Goal: Task Accomplishment & Management: Complete application form

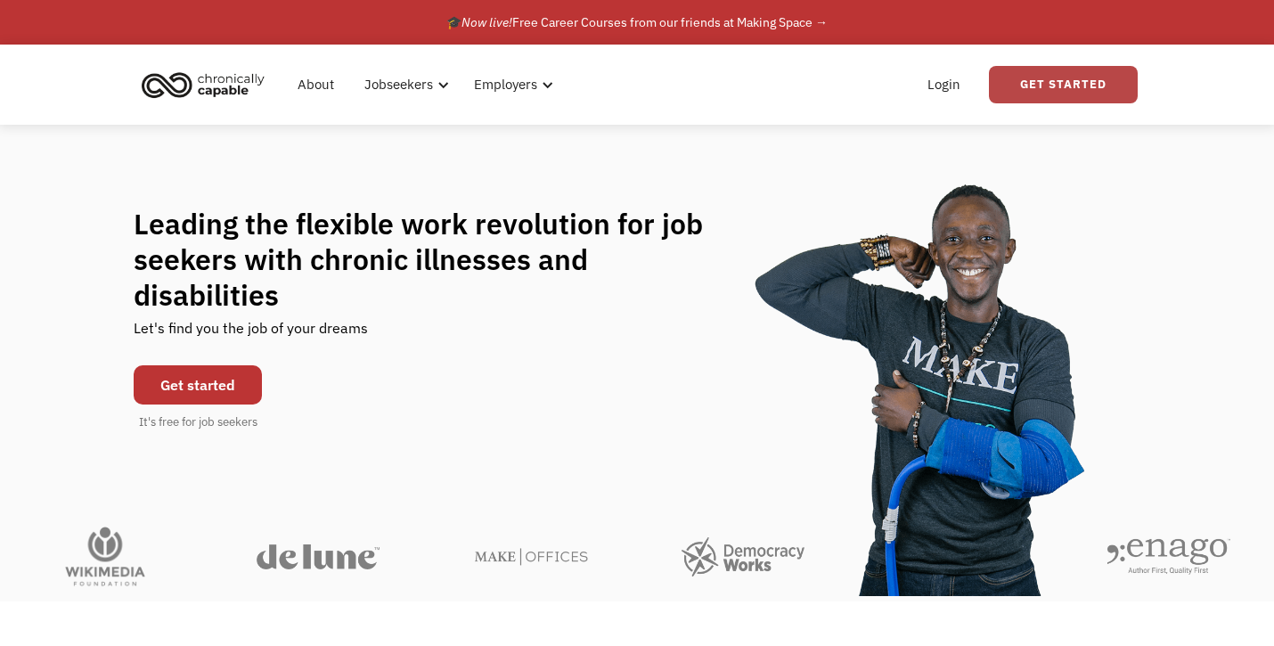
click at [1042, 97] on link "Get Started" at bounding box center [1063, 84] width 149 height 37
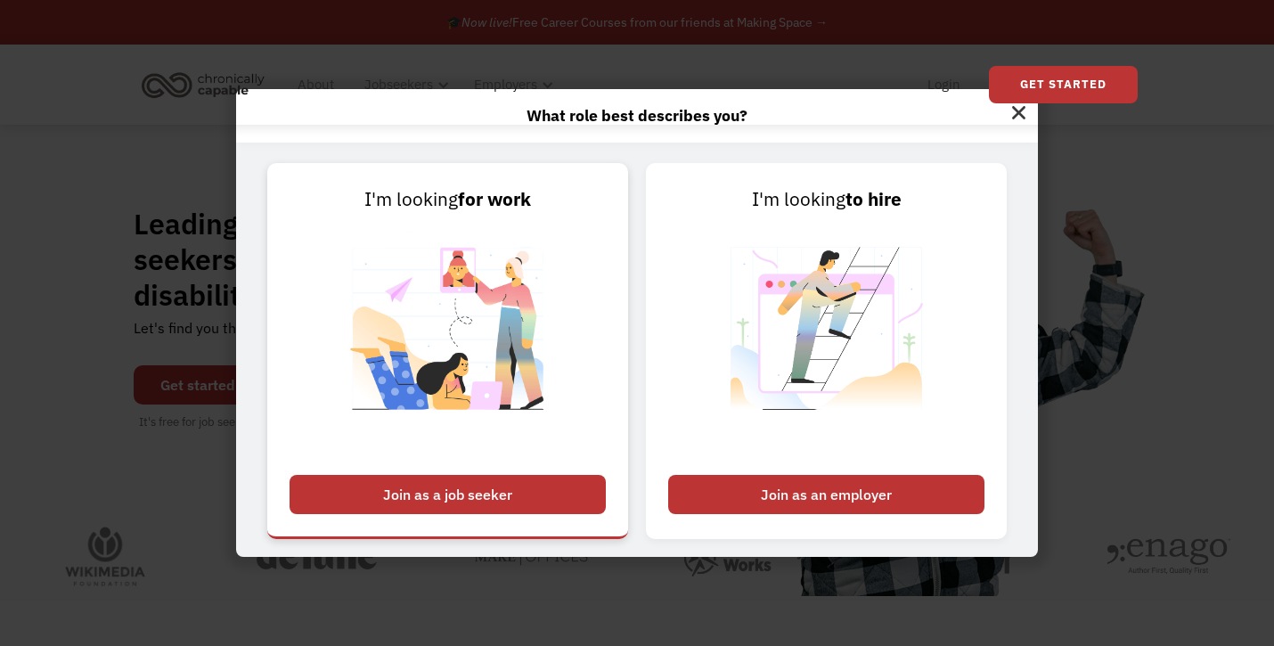
click at [501, 477] on div "Join as a job seeker" at bounding box center [448, 494] width 316 height 39
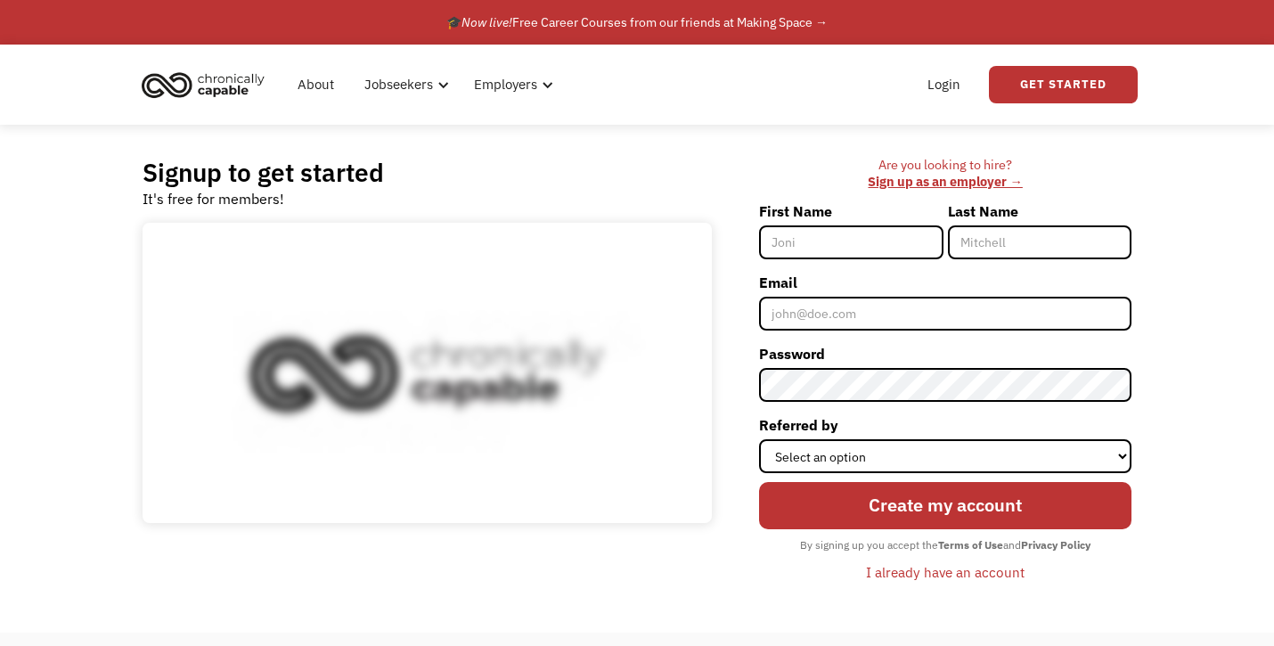
scroll to position [198, 0]
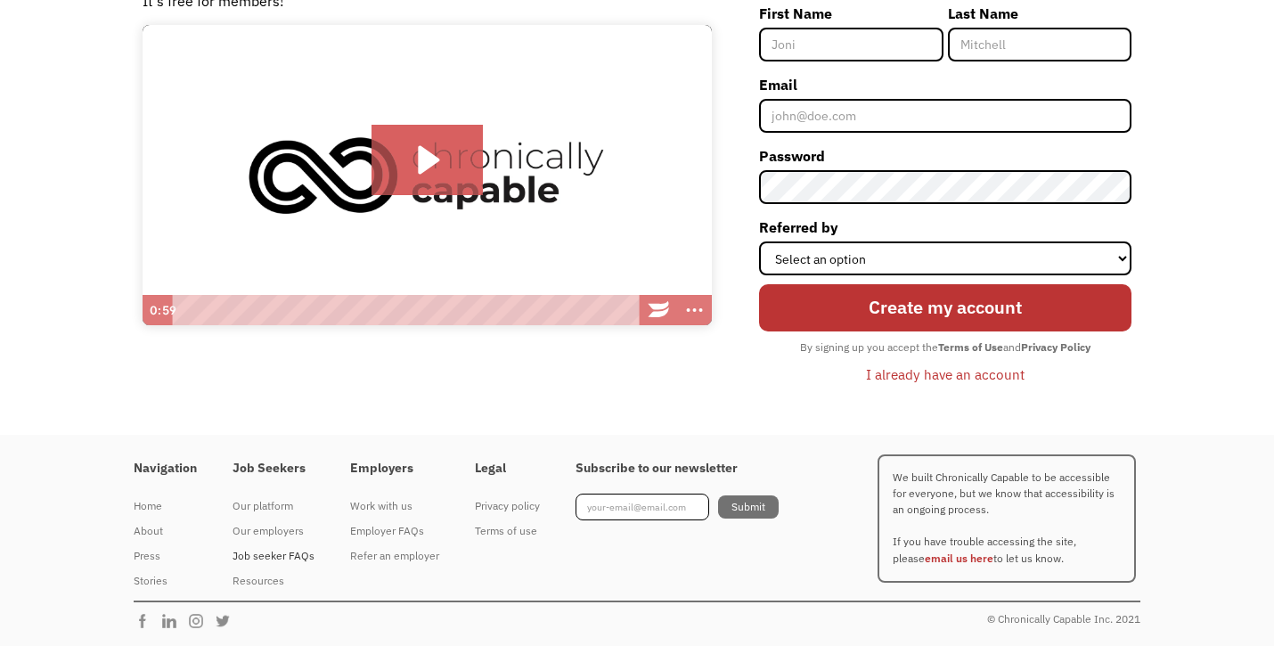
click at [268, 559] on div "Job seeker FAQs" at bounding box center [274, 555] width 82 height 21
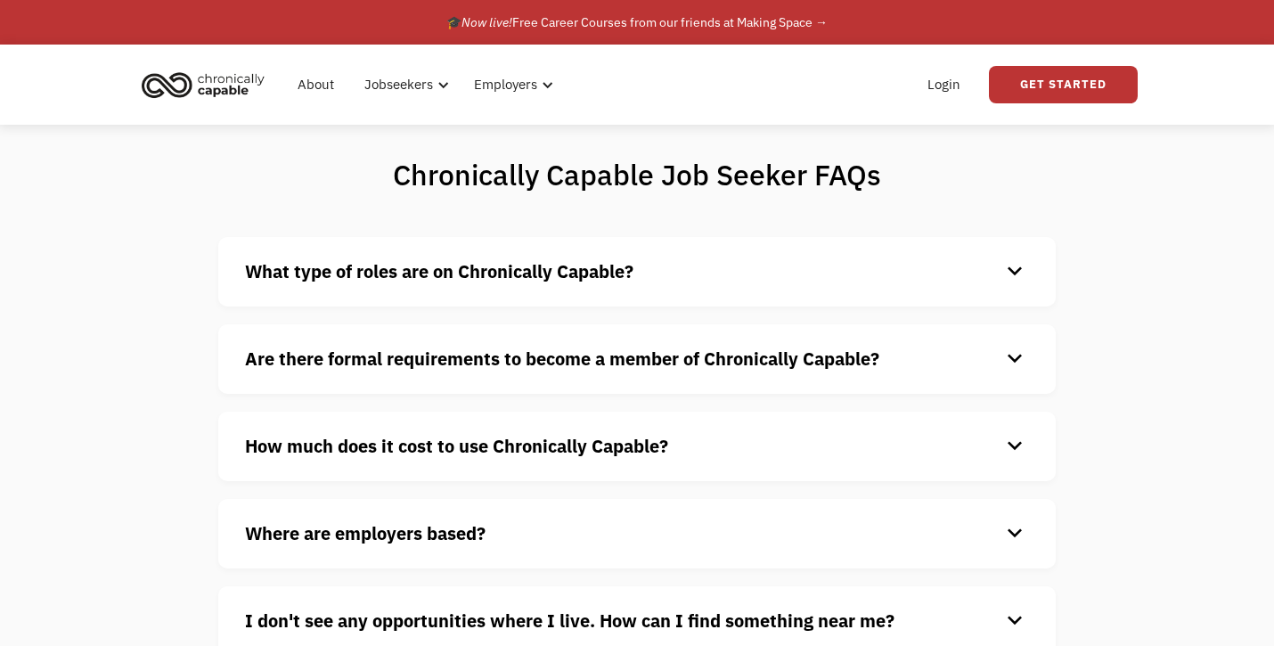
click at [592, 288] on div "What type of roles are on Chronically Capable? keyboard_arrow_down We offer a r…" at bounding box center [636, 271] width 837 height 69
click at [592, 280] on strong "What type of roles are on Chronically Capable?" at bounding box center [439, 271] width 388 height 24
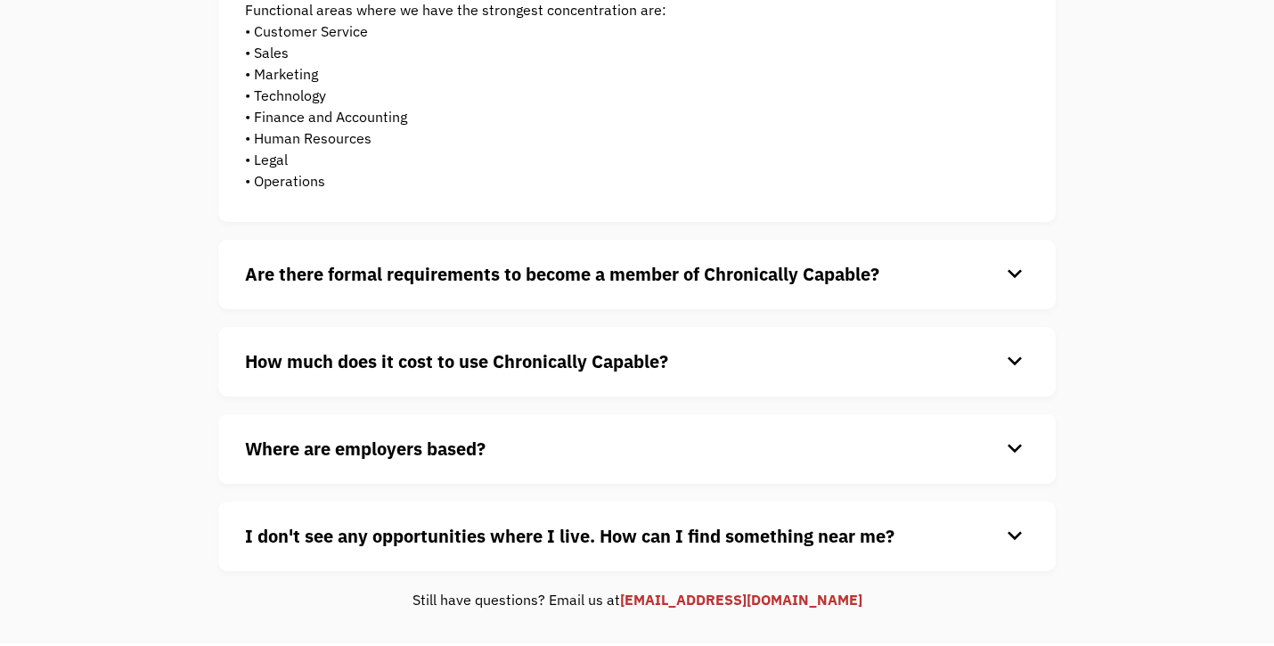
scroll to position [505, 0]
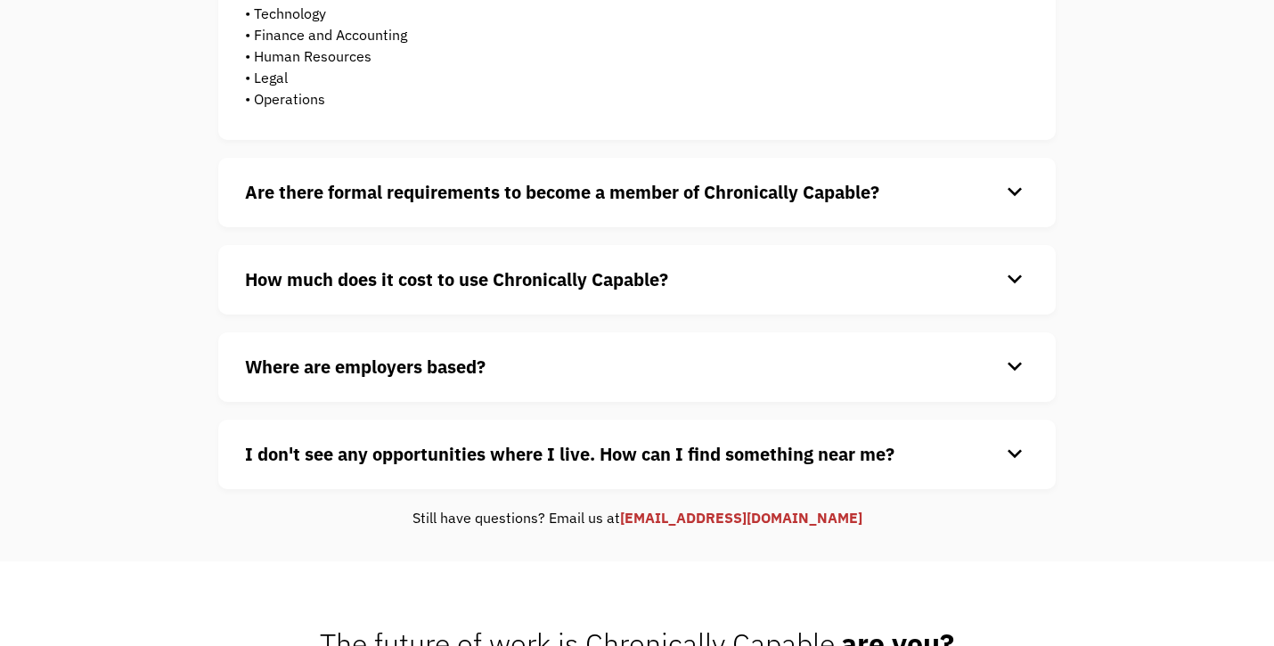
click at [598, 213] on div "Are there formal requirements to become a member of Chronically Capable? keyboa…" at bounding box center [636, 192] width 837 height 69
click at [598, 202] on strong "Are there formal requirements to become a member of Chronically Capable?" at bounding box center [562, 192] width 634 height 24
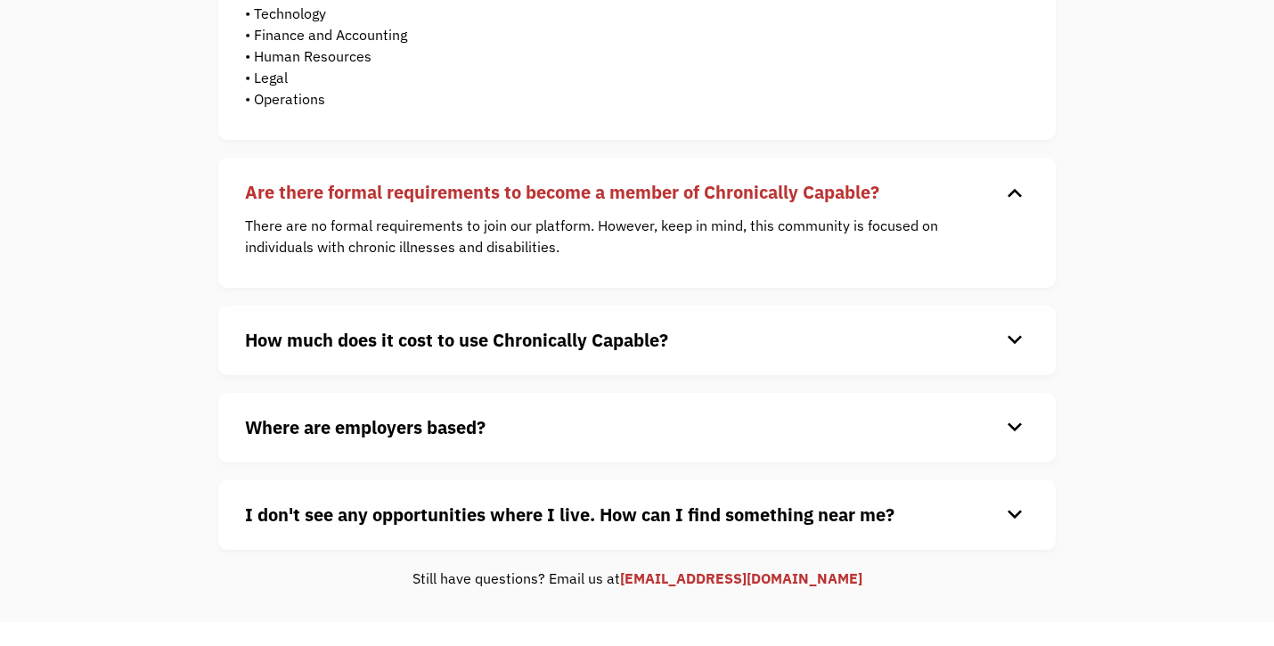
click at [592, 306] on div "What type of roles are on Chronically Capable? keyboard_arrow_down We offer a r…" at bounding box center [636, 141] width 837 height 818
click at [572, 330] on strong "How much does it cost to use Chronically Capable?" at bounding box center [456, 340] width 423 height 24
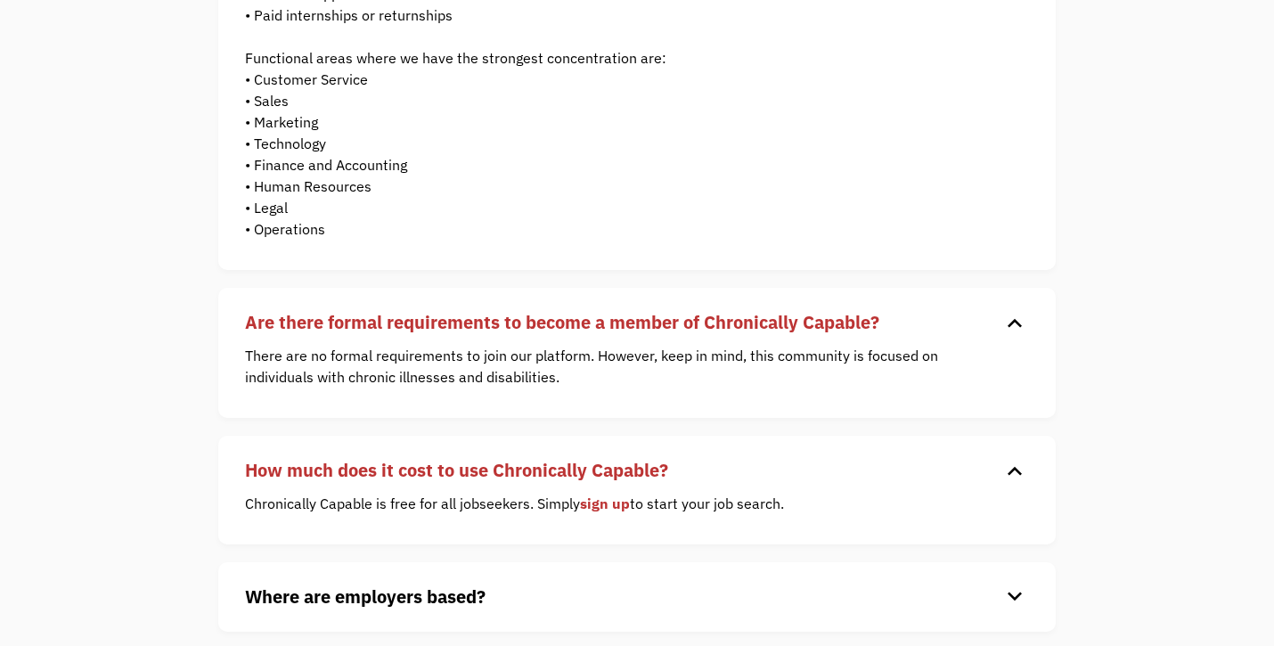
scroll to position [0, 0]
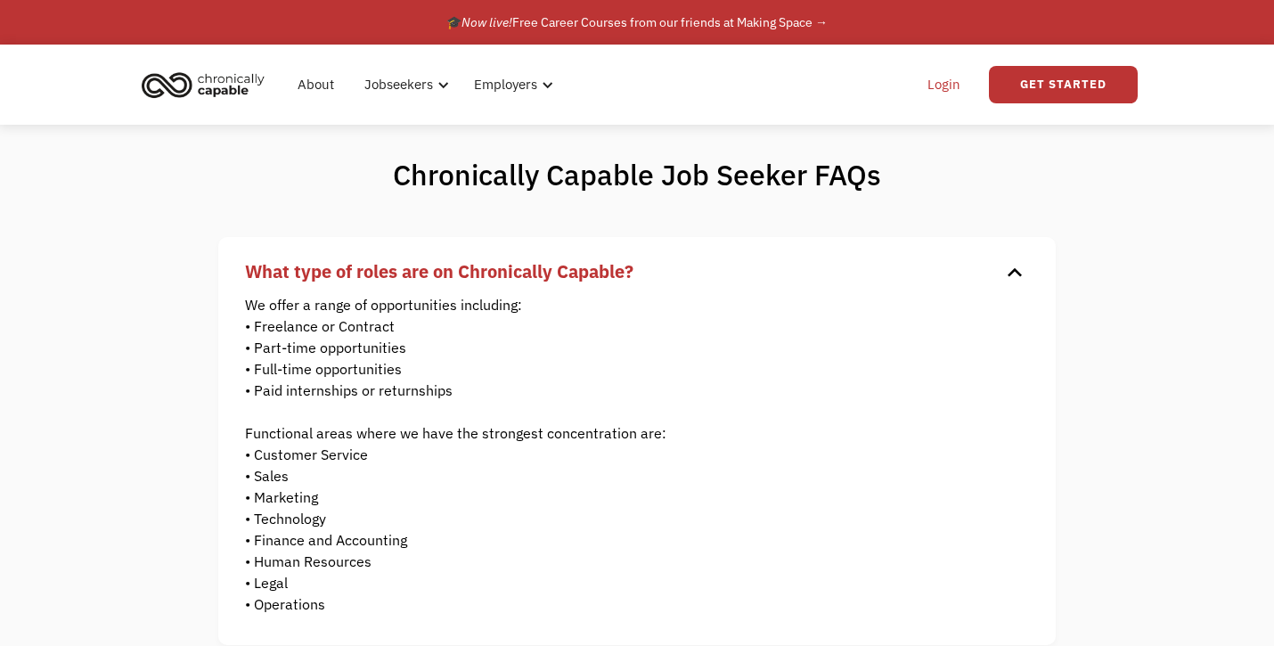
click at [947, 90] on link "Login" at bounding box center [944, 84] width 54 height 57
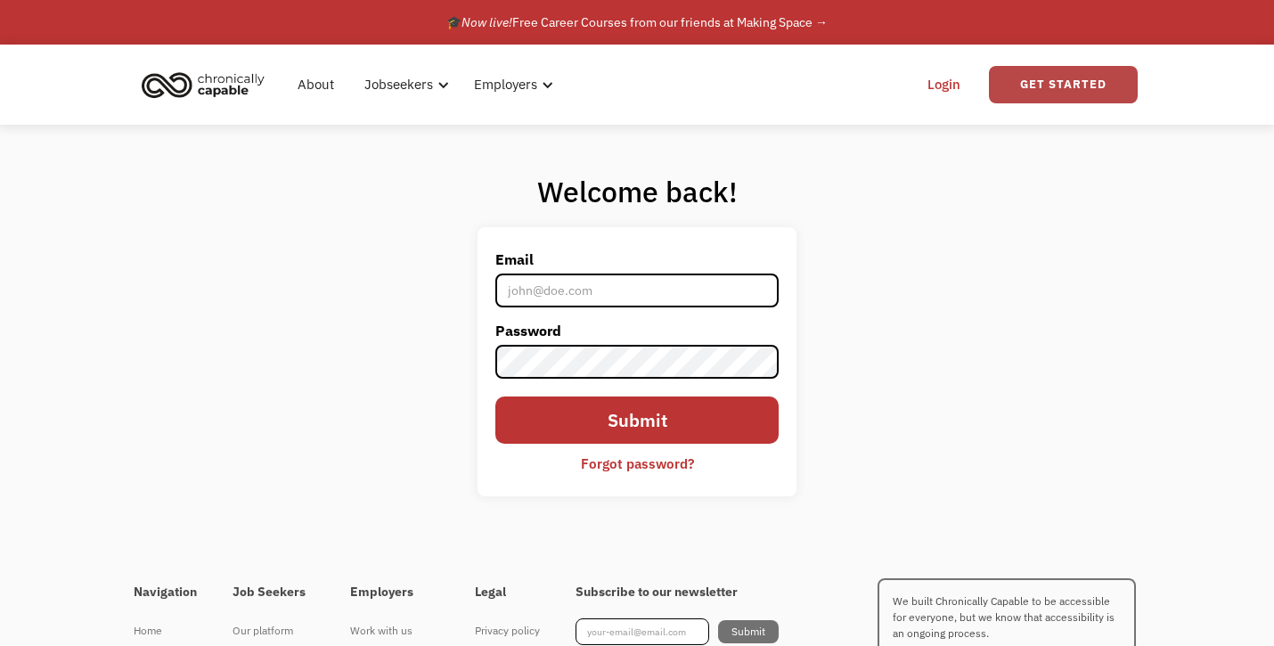
click at [1041, 99] on link "Get Started" at bounding box center [1063, 84] width 149 height 37
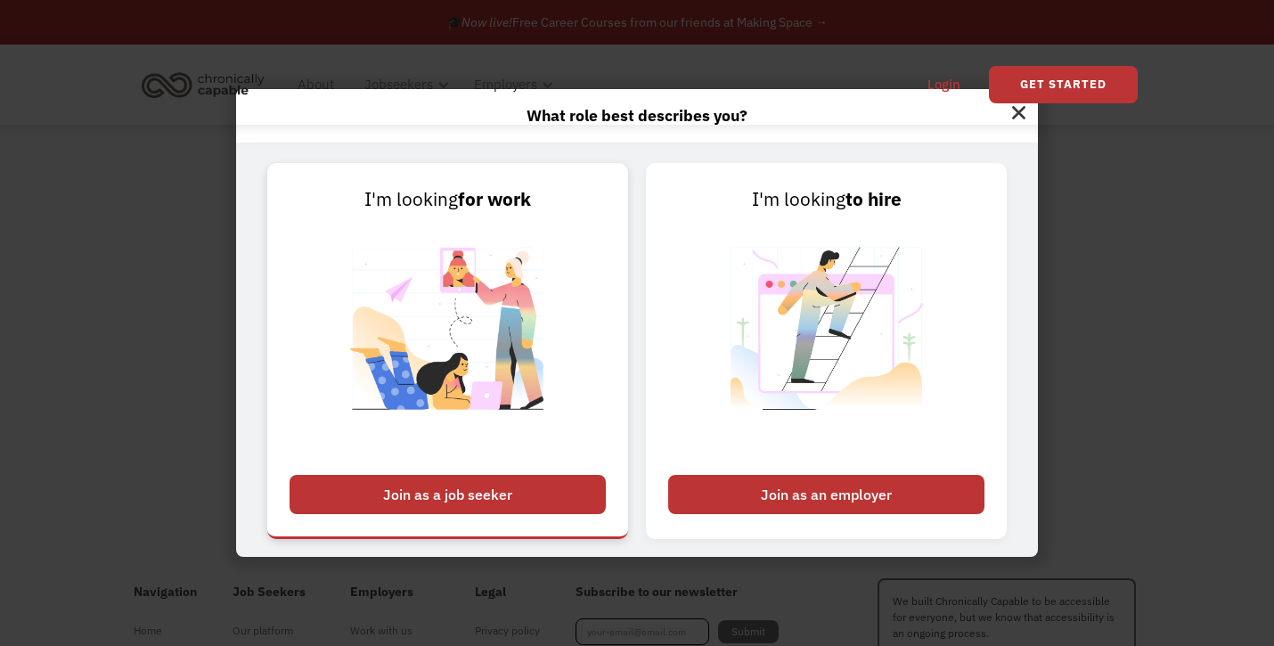
click at [505, 498] on div "Join as a job seeker" at bounding box center [448, 494] width 316 height 39
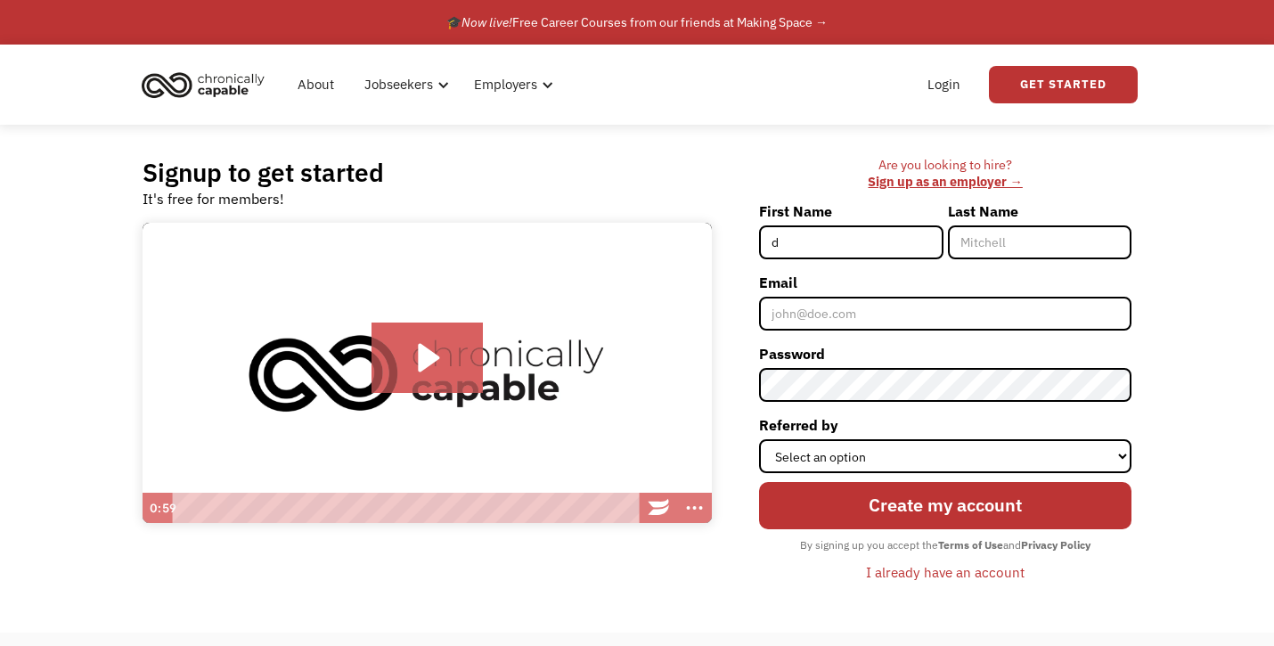
type input "Devin"
type input "Degregoria"
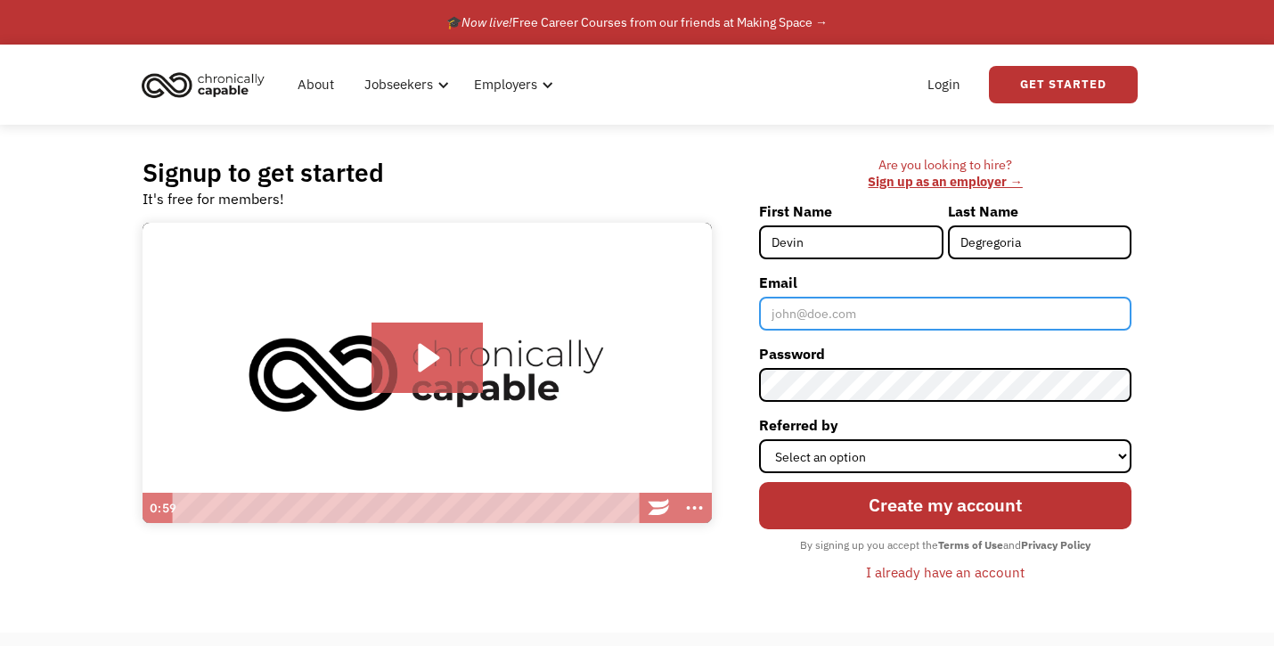
type input "[EMAIL_ADDRESS][DOMAIN_NAME]"
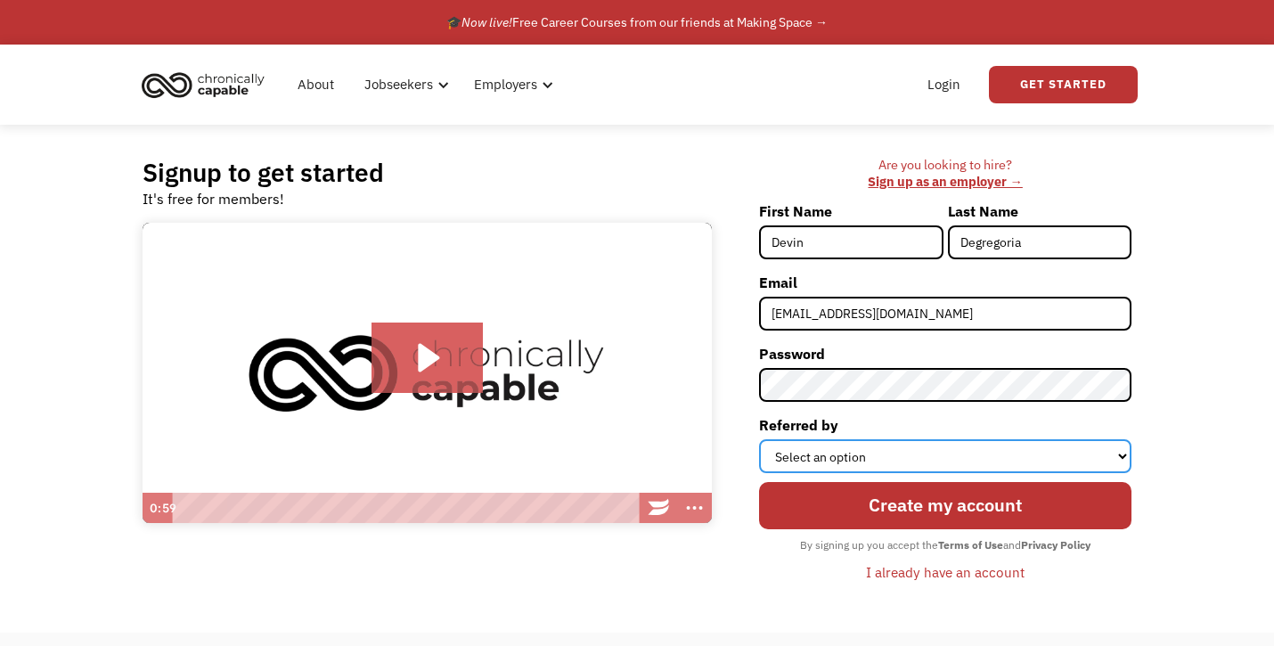
select select "Other"
click option "Other" at bounding box center [0, 0] width 0 height 0
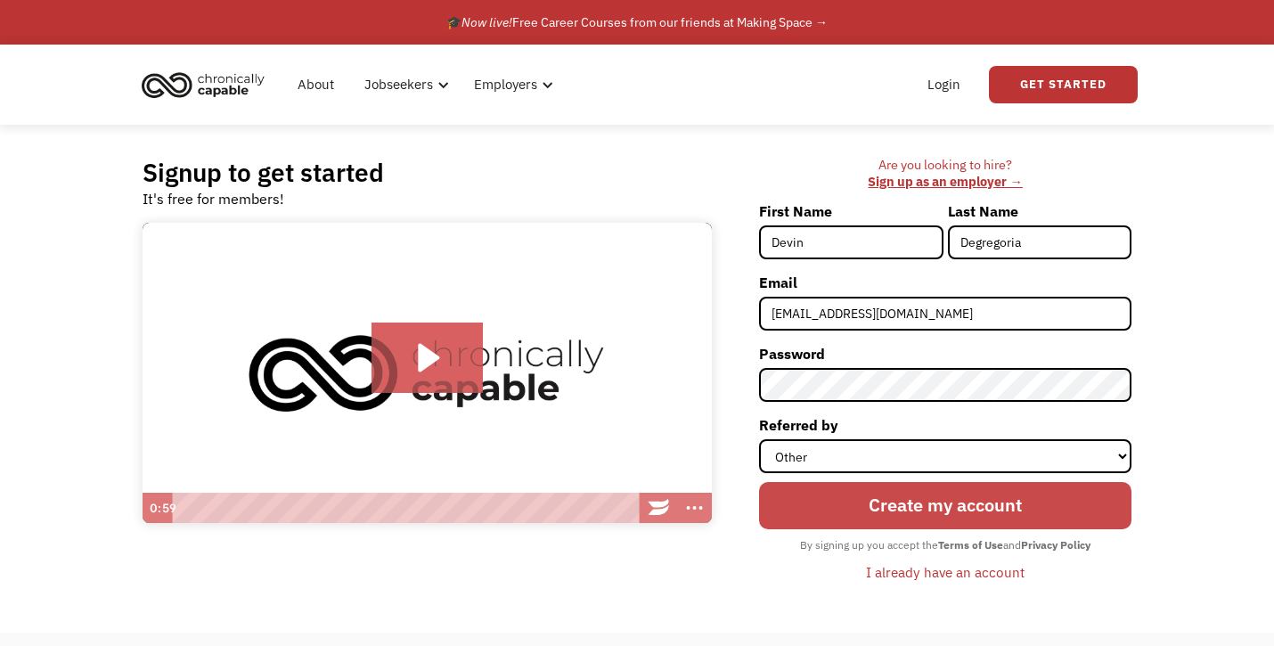
click at [874, 512] on input "Create my account" at bounding box center [945, 505] width 372 height 47
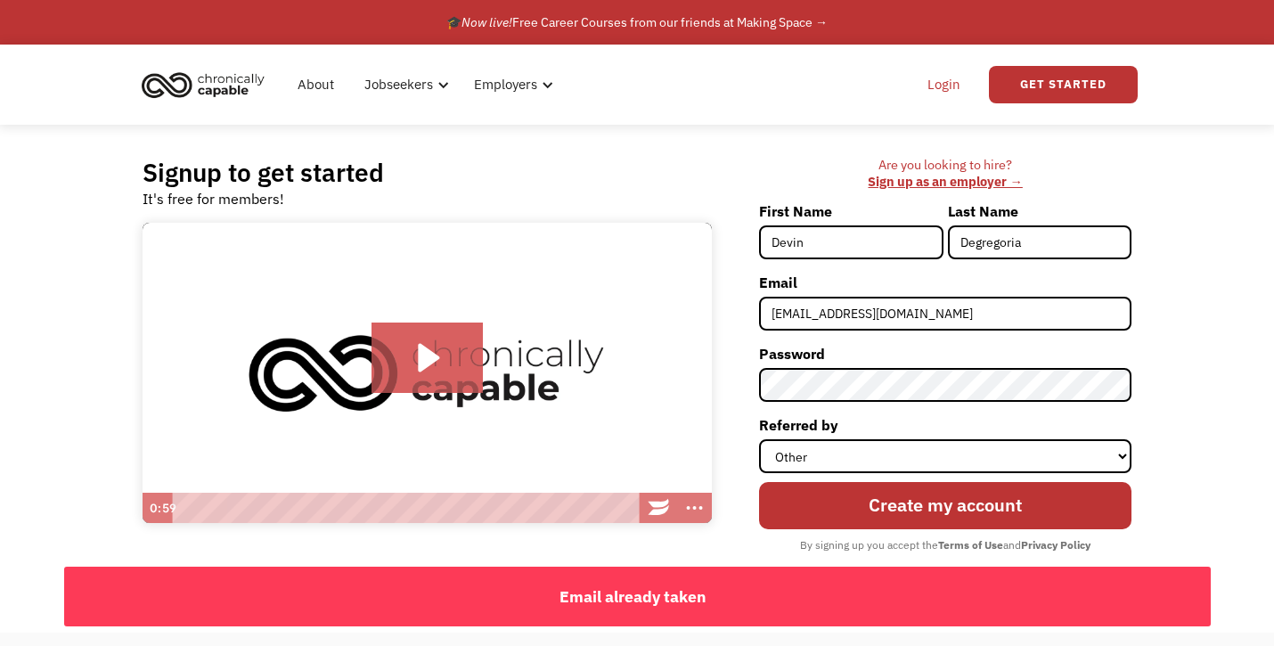
click at [954, 84] on link "Login" at bounding box center [944, 84] width 54 height 57
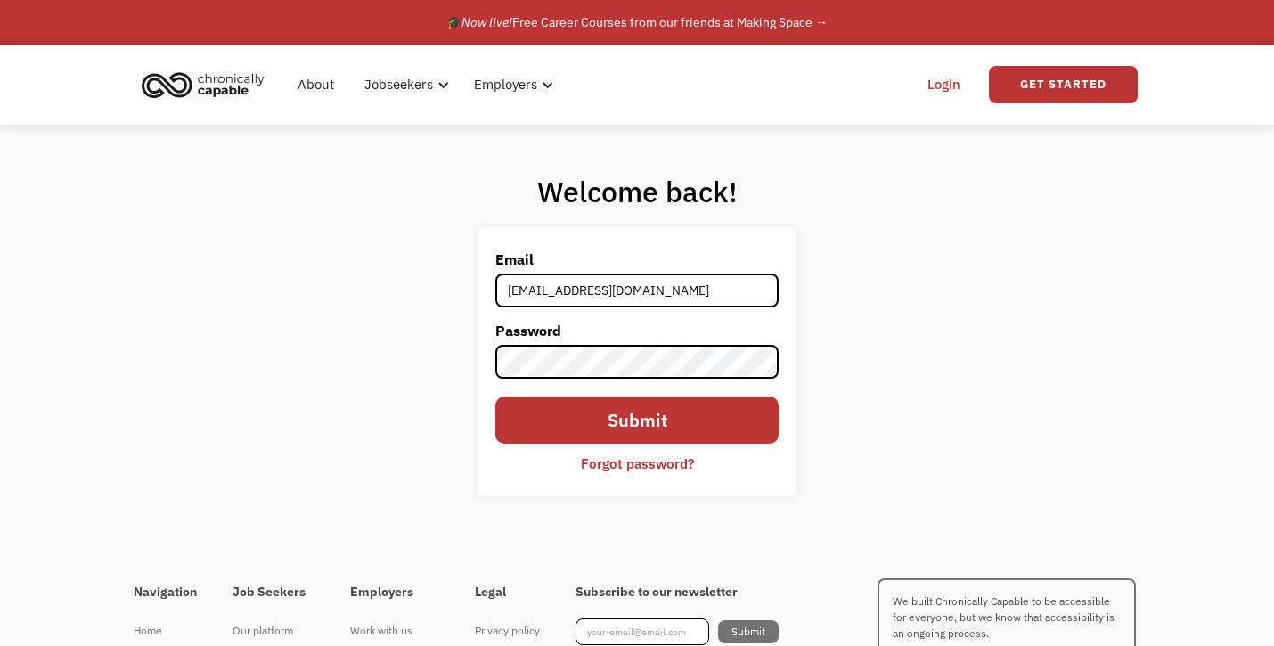
type input "devin.degregoria@gmail.com"
click at [495, 396] on input "Submit" at bounding box center [636, 419] width 283 height 47
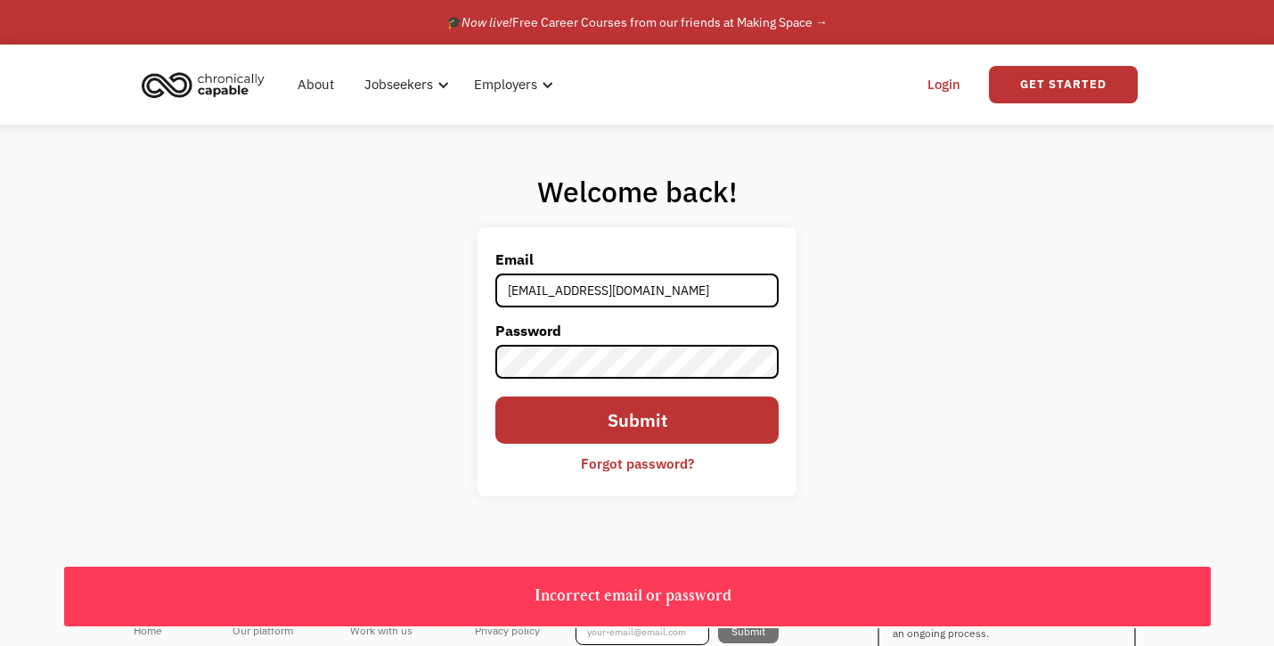
click at [649, 468] on div "Forgot password?" at bounding box center [637, 463] width 113 height 21
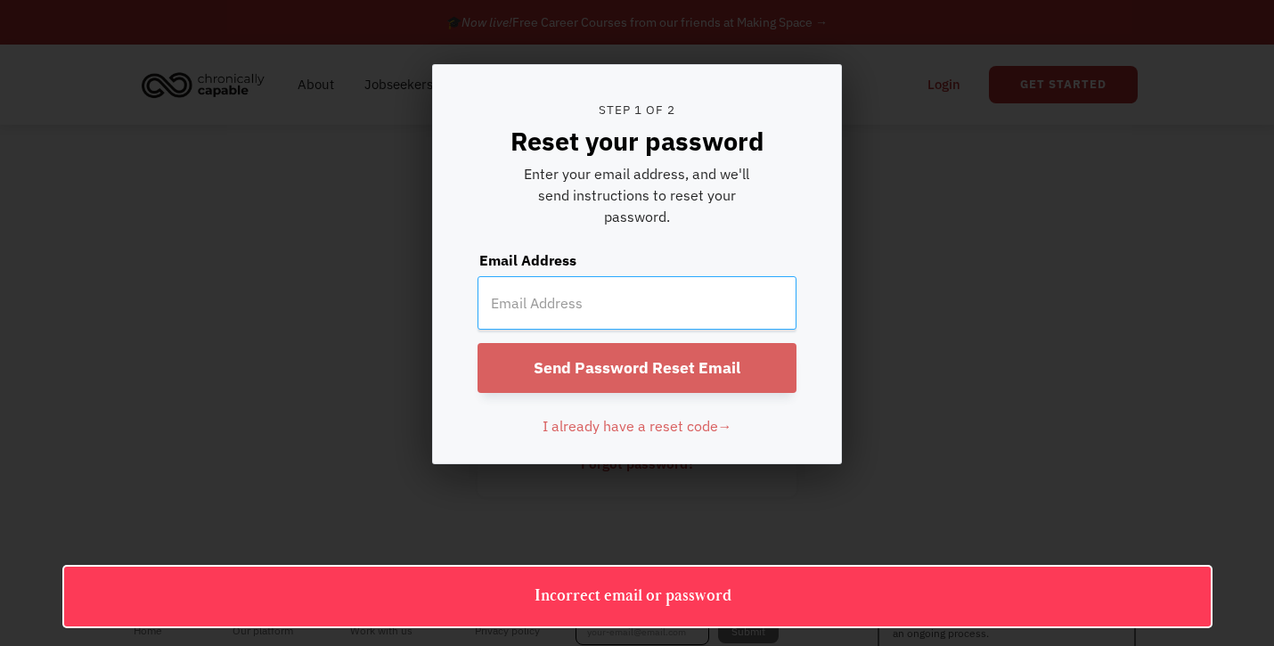
click at [616, 320] on input "email" at bounding box center [637, 302] width 319 height 53
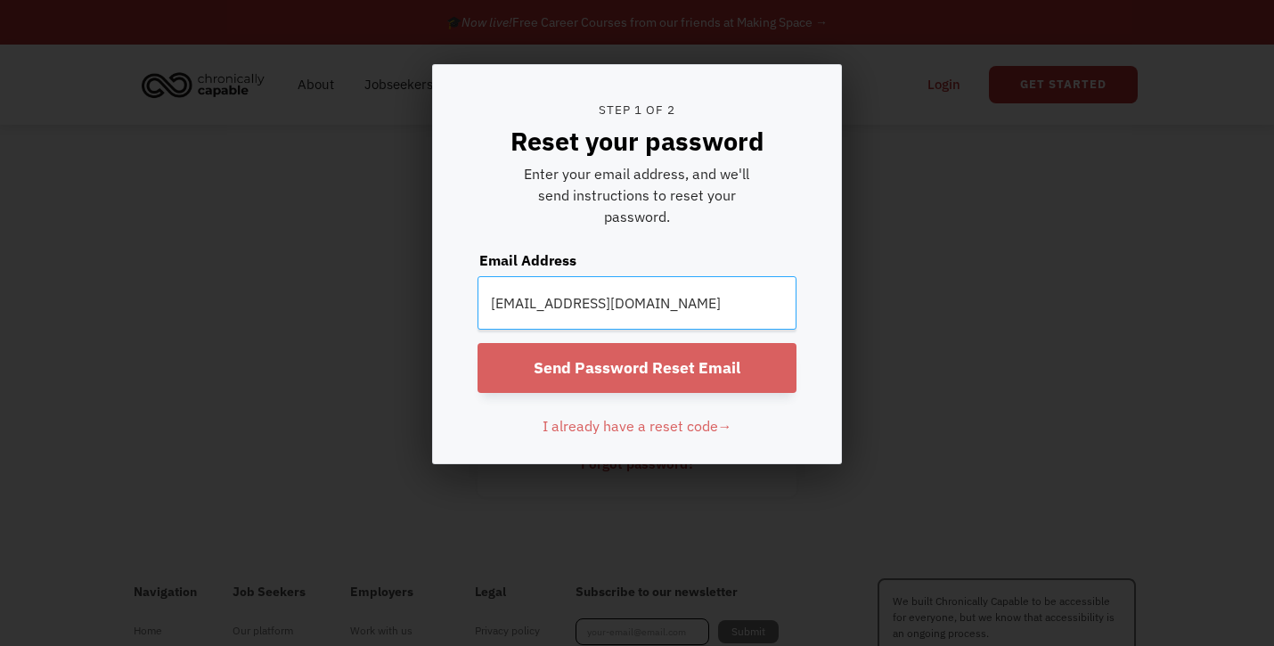
type input "devin.degregoria@gmail.com"
click at [478, 343] on input "Send Password Reset Email" at bounding box center [637, 368] width 319 height 50
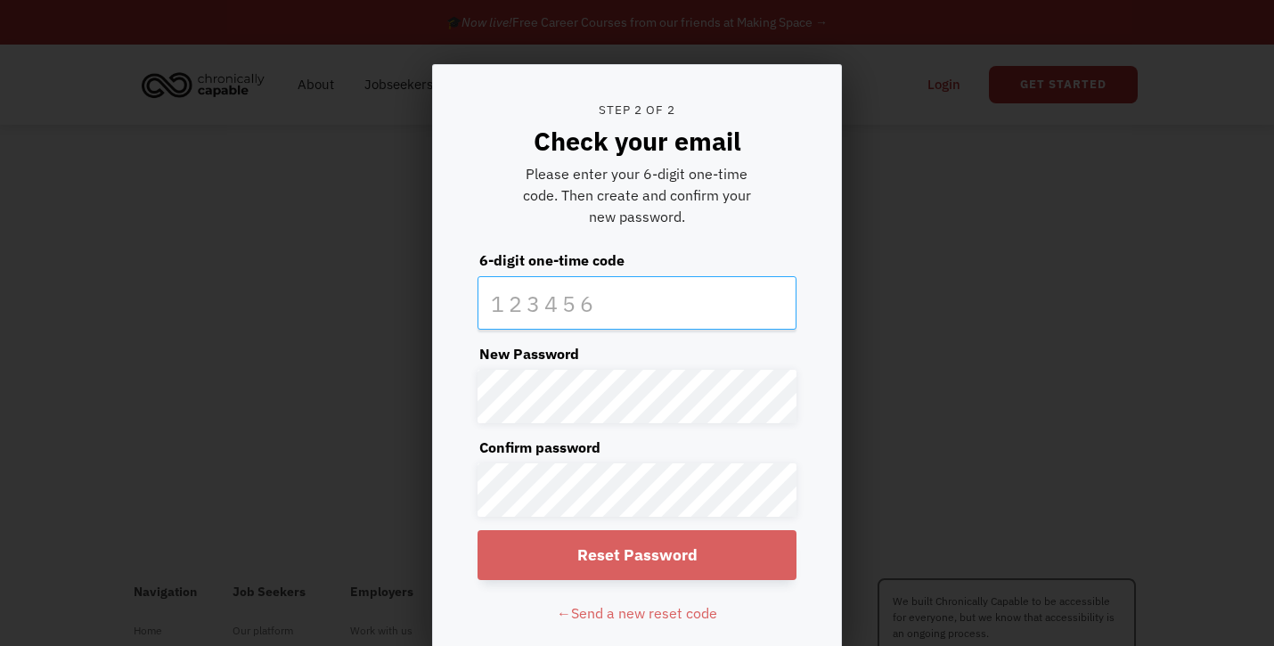
click at [589, 295] on input "text" at bounding box center [637, 302] width 319 height 53
paste input "736854"
type input "736854"
click at [631, 567] on input "Reset Password" at bounding box center [637, 555] width 319 height 50
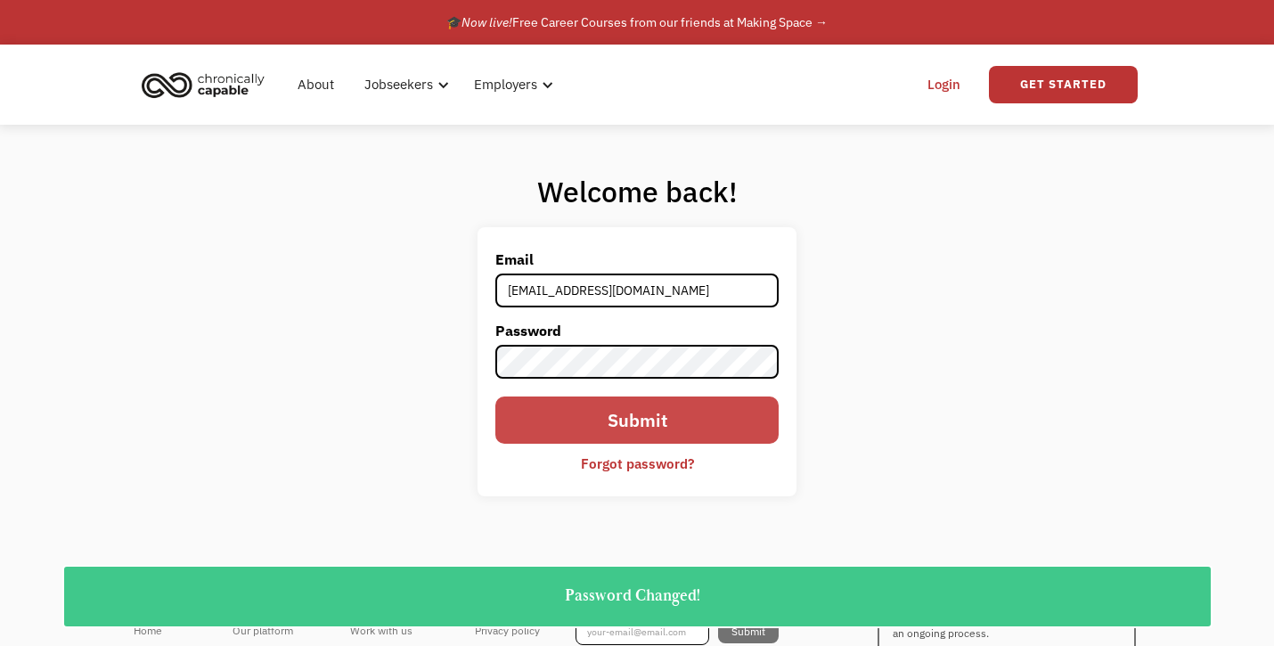
click at [633, 431] on input "Submit" at bounding box center [636, 419] width 283 height 47
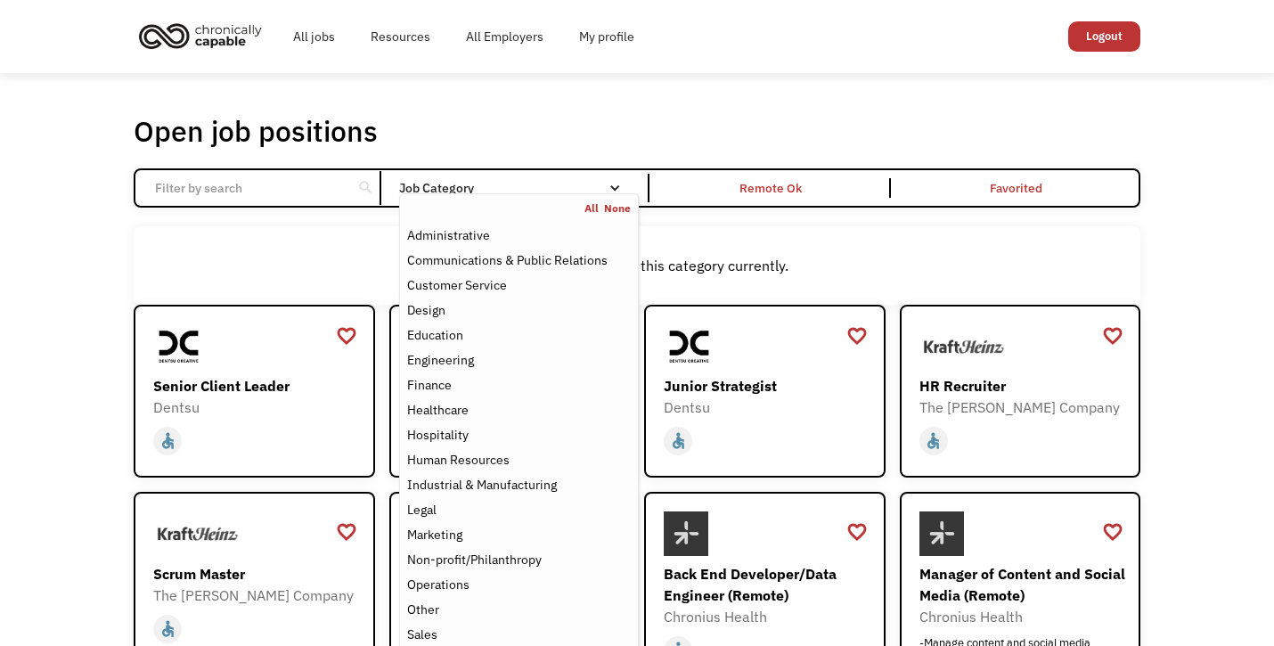
click at [566, 191] on div "Job Category" at bounding box center [519, 188] width 240 height 12
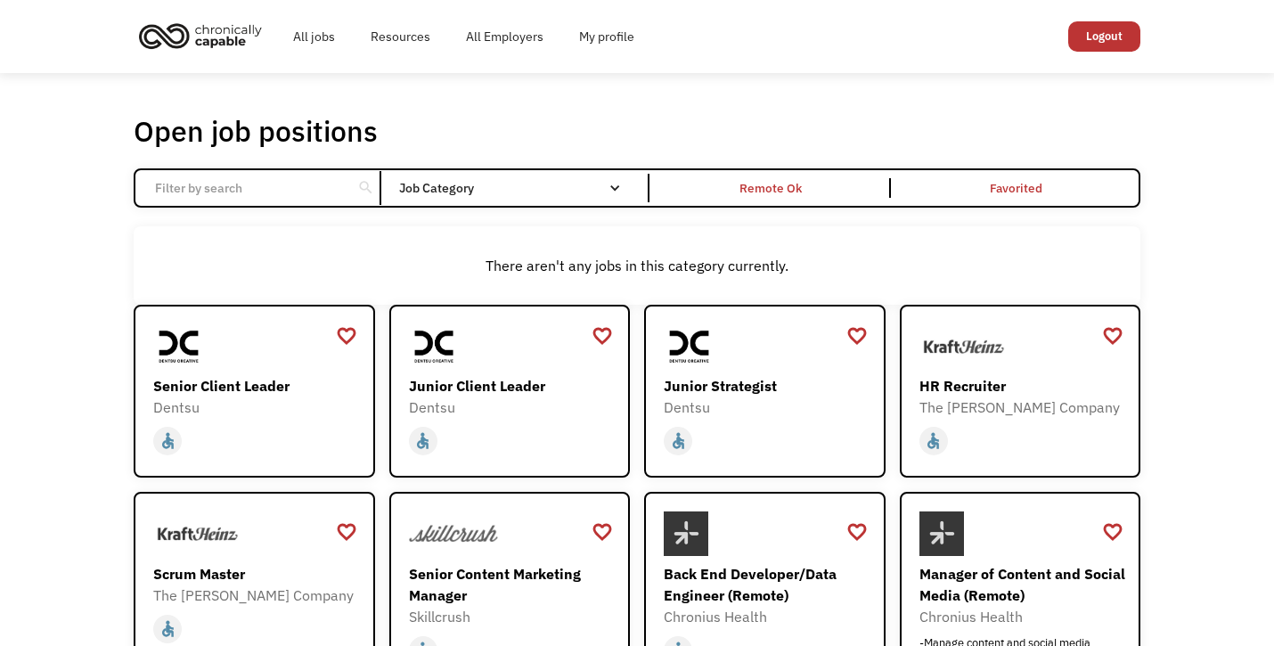
click at [271, 192] on input "Email Form" at bounding box center [243, 188] width 199 height 34
type input "n"
type input "new york"
click input "Email Form" at bounding box center [0, 0] width 0 height 0
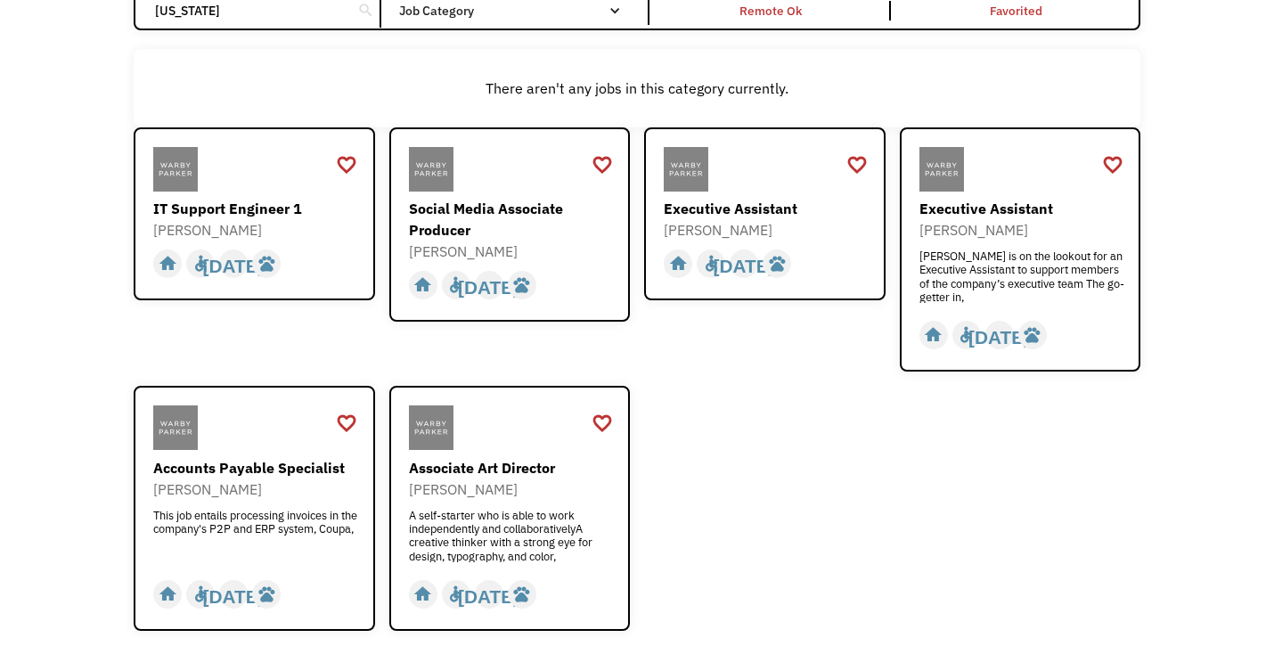
scroll to position [225, 0]
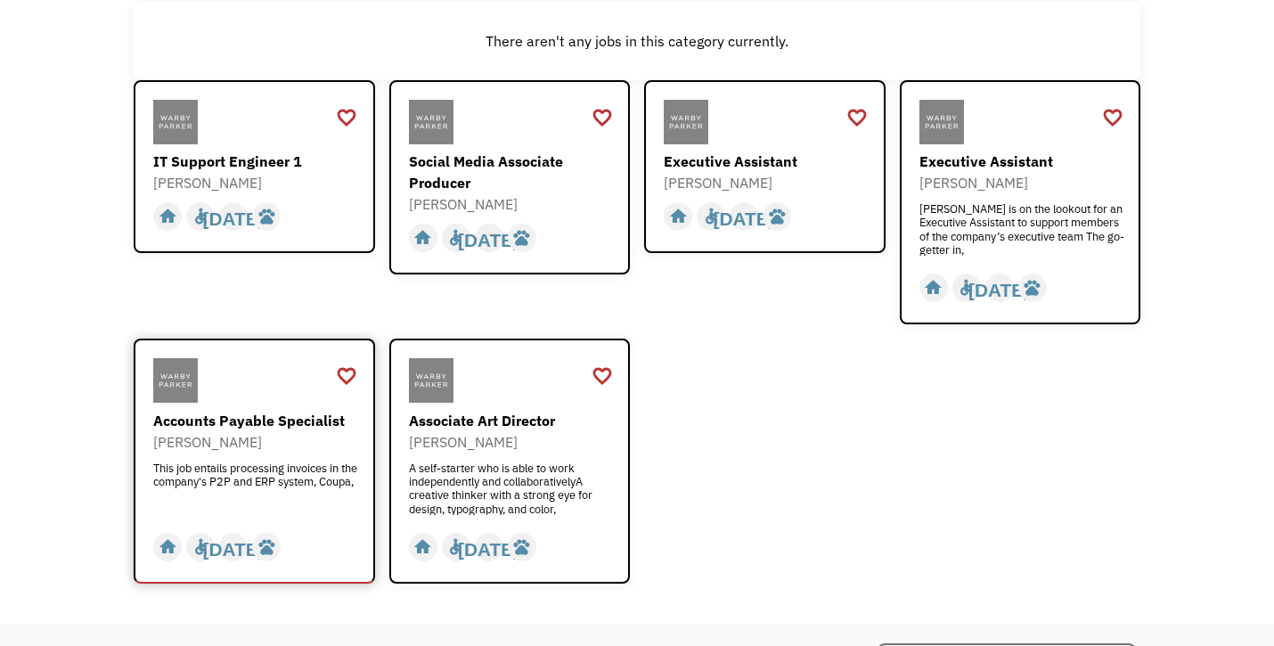
click at [225, 490] on div "This job entails processing invoices in the company's P2P and ERP system, Coupa," at bounding box center [256, 487] width 207 height 53
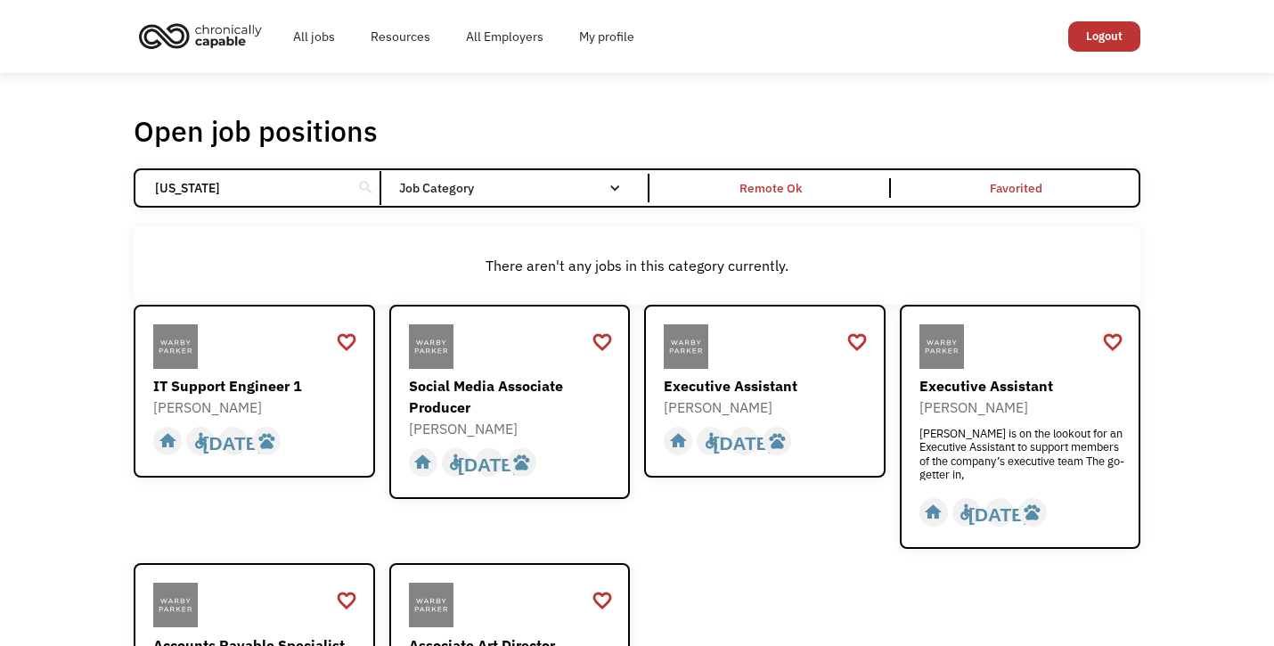
click at [307, 182] on input "new york" at bounding box center [243, 188] width 199 height 34
click input "Email Form" at bounding box center [0, 0] width 0 height 0
click at [307, 182] on input "new york" at bounding box center [243, 188] width 199 height 34
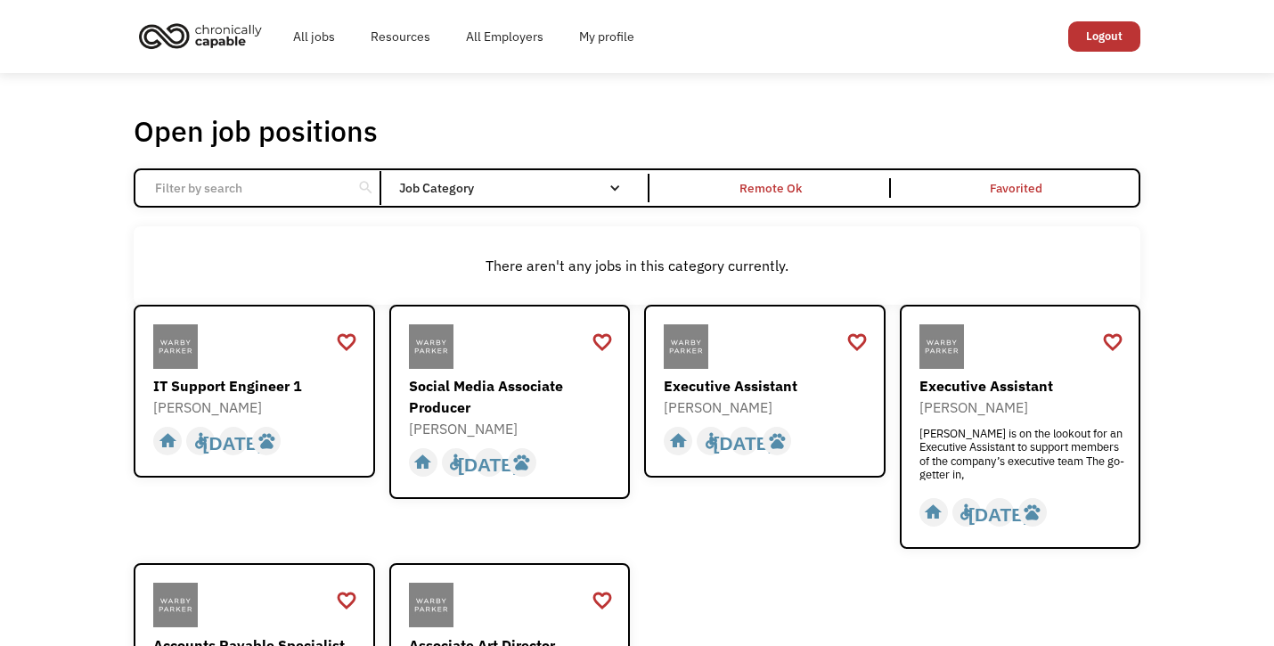
click input "Email Form" at bounding box center [0, 0] width 0 height 0
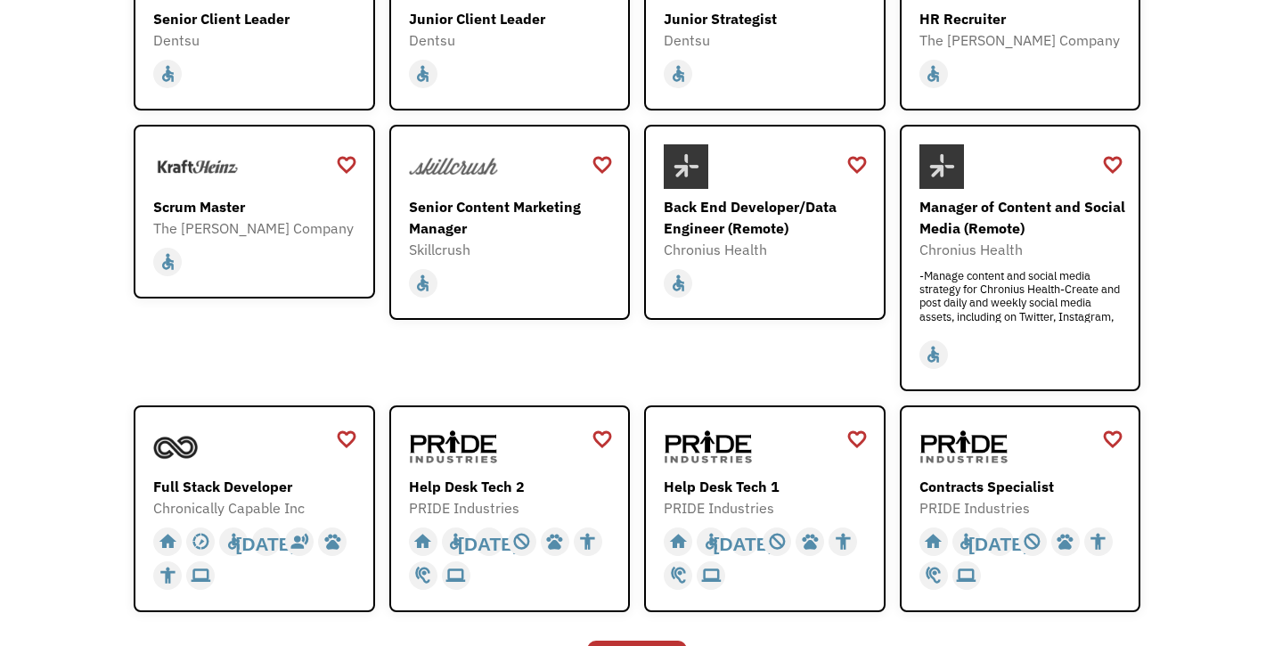
scroll to position [369, 0]
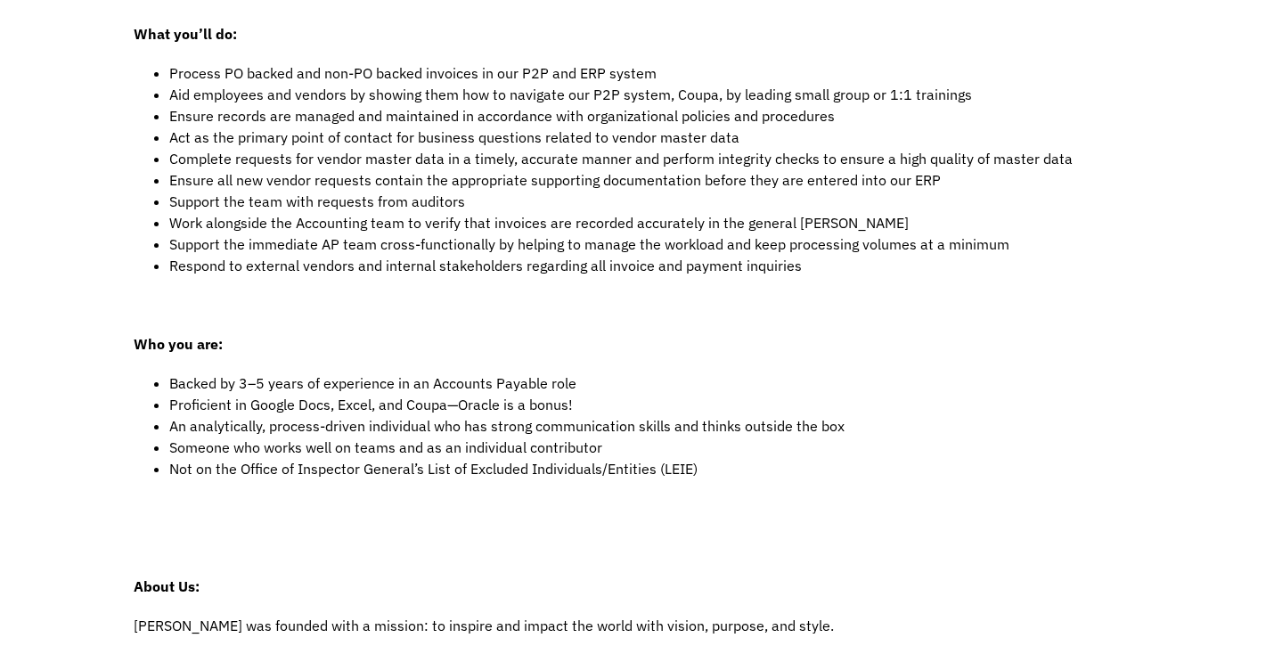
scroll to position [899, 0]
